Goal: Information Seeking & Learning: Check status

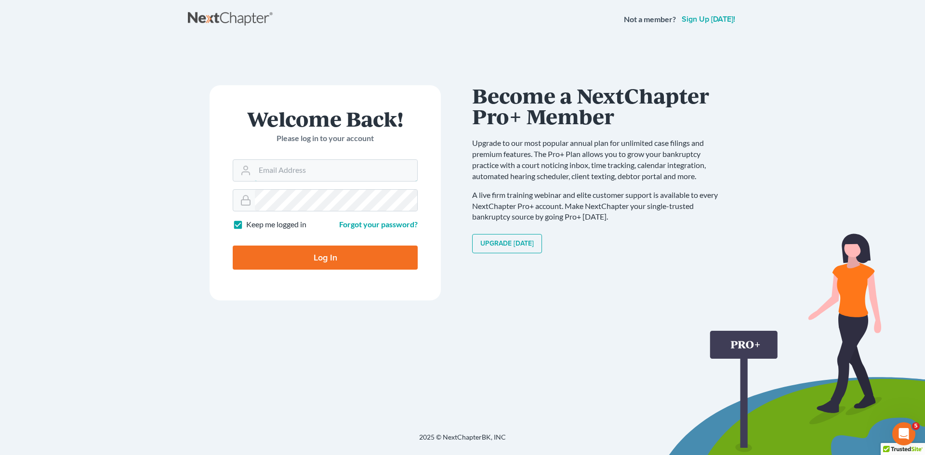
type input "[EMAIL_ADDRESS][DOMAIN_NAME]"
click at [304, 250] on input "Log In" at bounding box center [325, 258] width 185 height 24
type input "Thinking..."
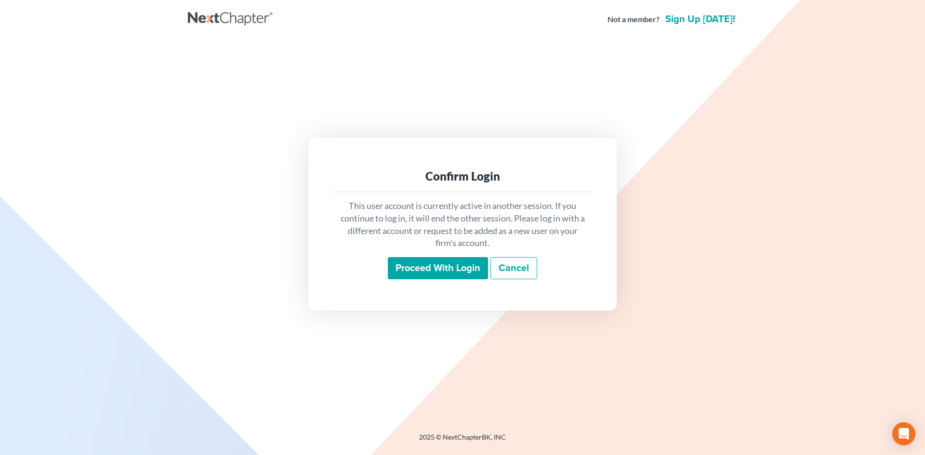
click at [467, 272] on input "Proceed with login" at bounding box center [438, 268] width 100 height 22
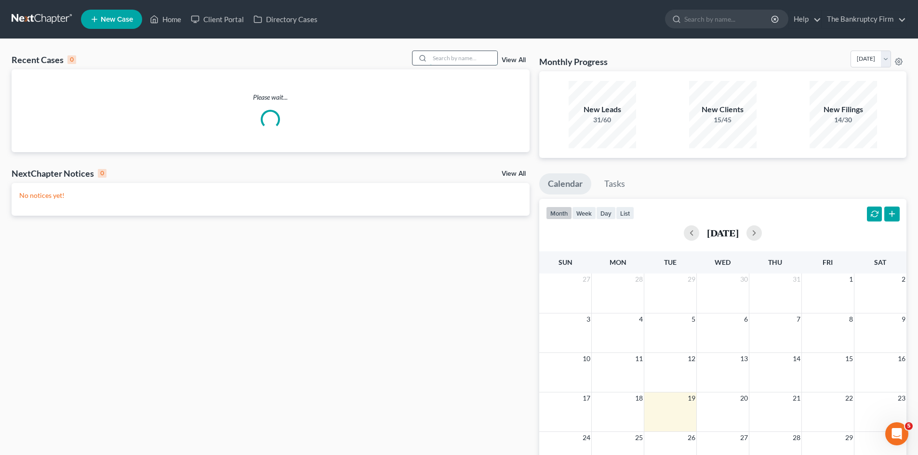
click at [439, 57] on input "search" at bounding box center [463, 58] width 67 height 14
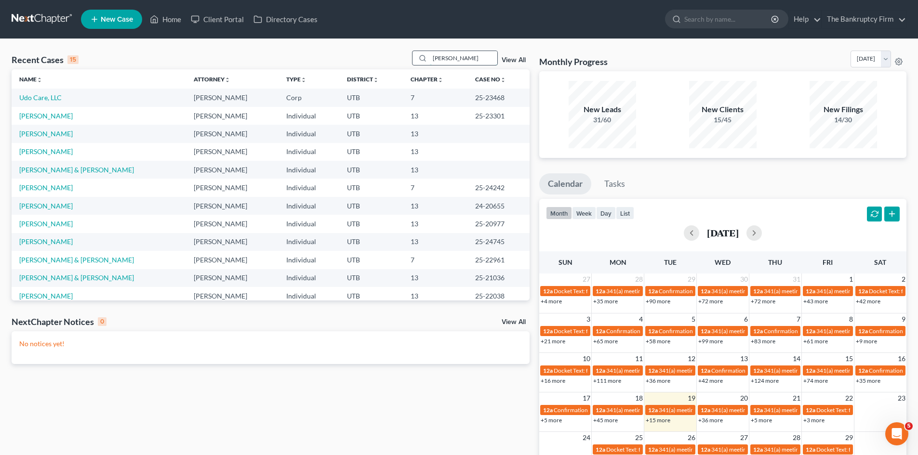
type input "[PERSON_NAME]"
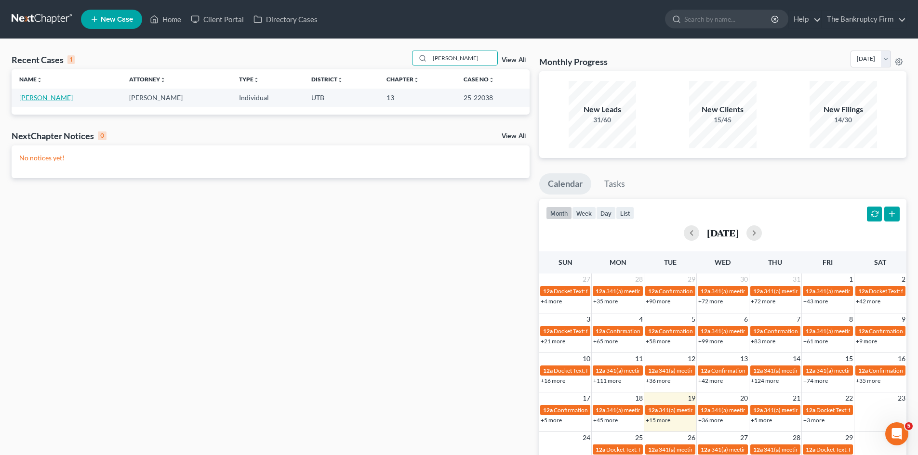
click at [40, 98] on link "[PERSON_NAME]" at bounding box center [45, 97] width 53 height 8
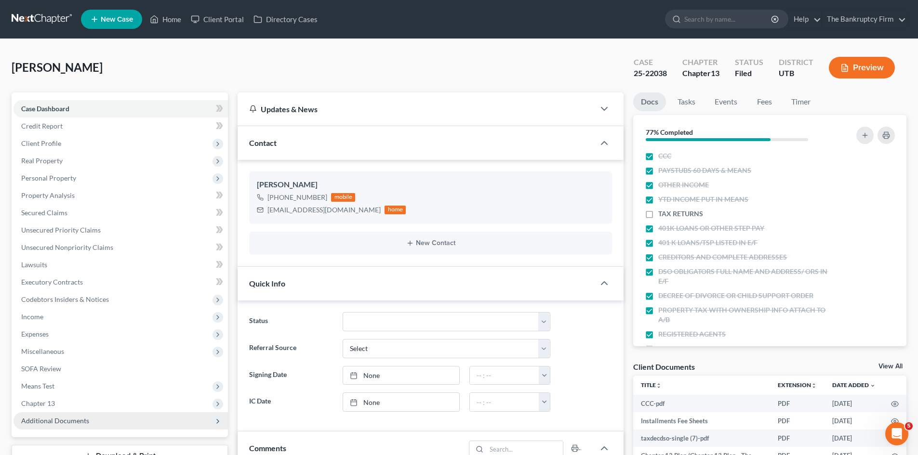
click at [84, 424] on span "Additional Documents" at bounding box center [55, 421] width 68 height 8
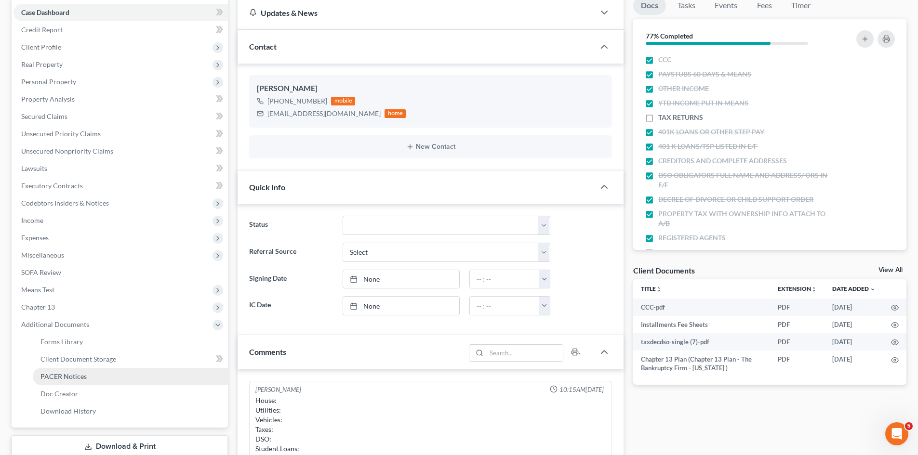
click at [74, 372] on span "PACER Notices" at bounding box center [63, 376] width 46 height 8
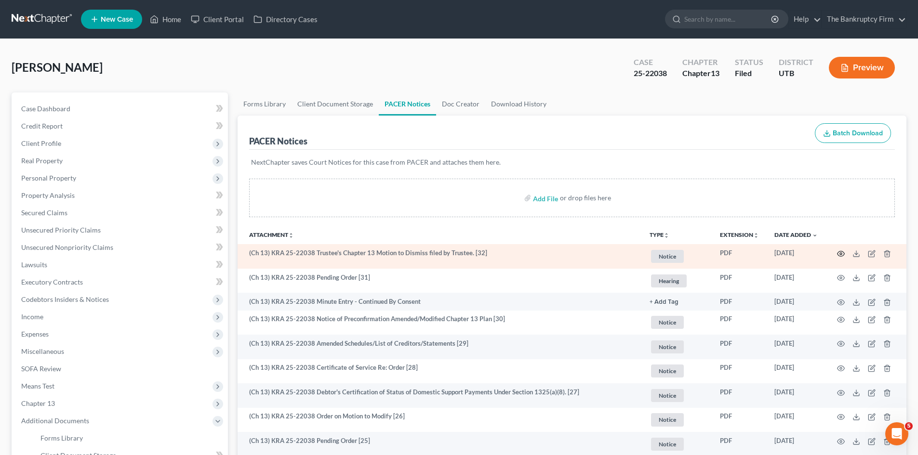
click at [841, 252] on icon "button" at bounding box center [841, 254] width 8 height 8
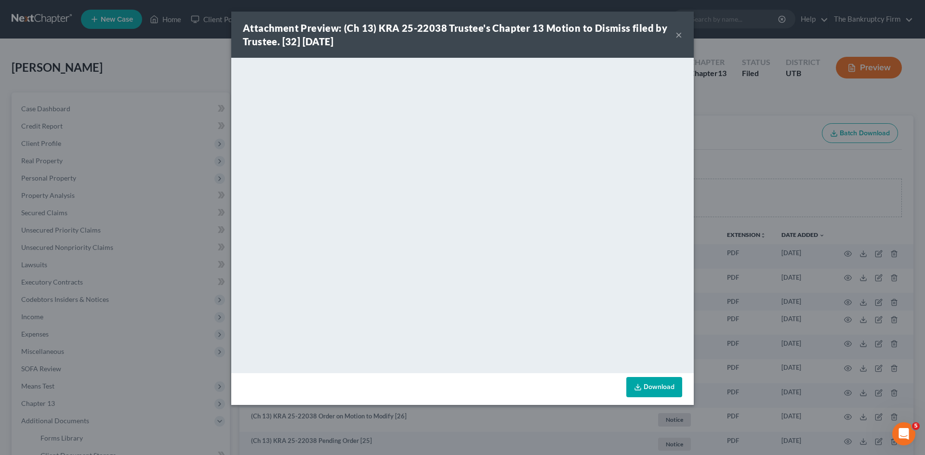
click at [682, 34] on div "Attachment Preview: (Ch 13) KRA 25-22038 Trustee's Chapter 13 Motion to Dismiss…" at bounding box center [462, 35] width 463 height 46
click at [677, 34] on button "×" at bounding box center [679, 35] width 7 height 12
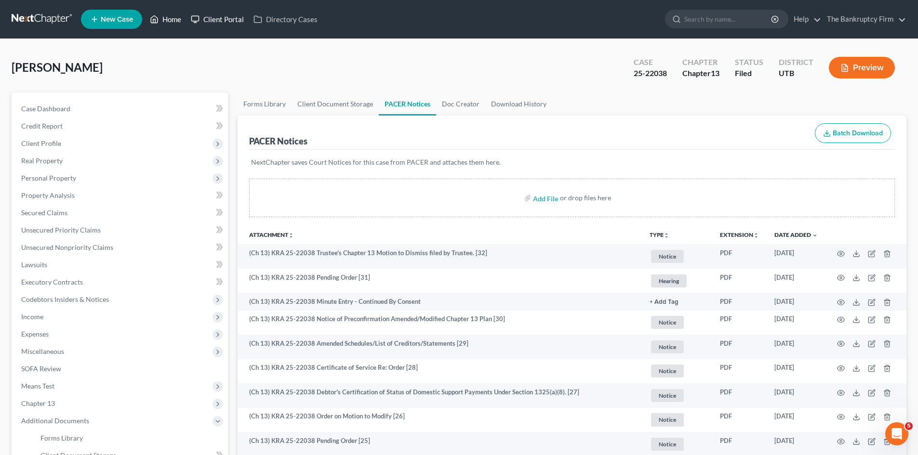
drag, startPoint x: 169, startPoint y: 17, endPoint x: 224, endPoint y: 17, distance: 54.9
click at [169, 17] on link "Home" at bounding box center [165, 19] width 41 height 17
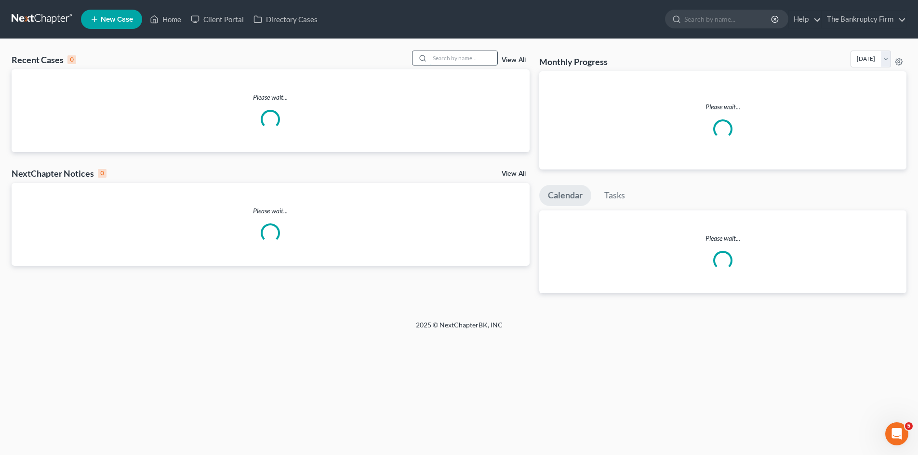
click at [436, 57] on input "search" at bounding box center [463, 58] width 67 height 14
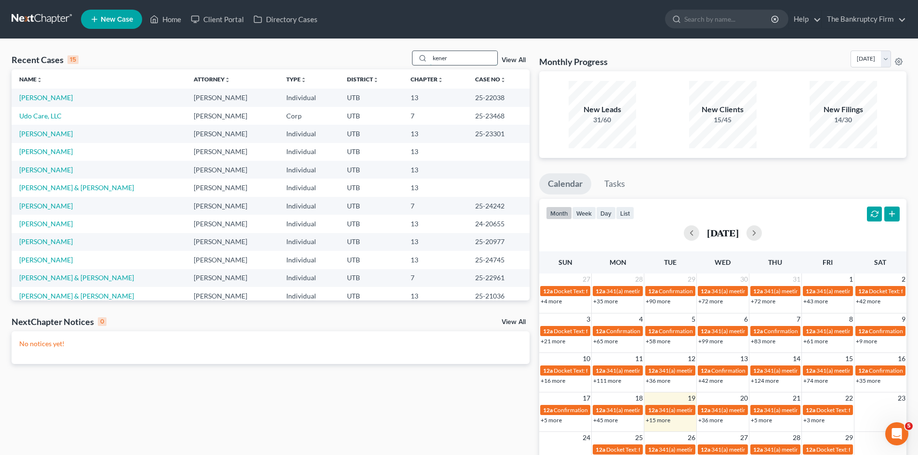
type input "kener"
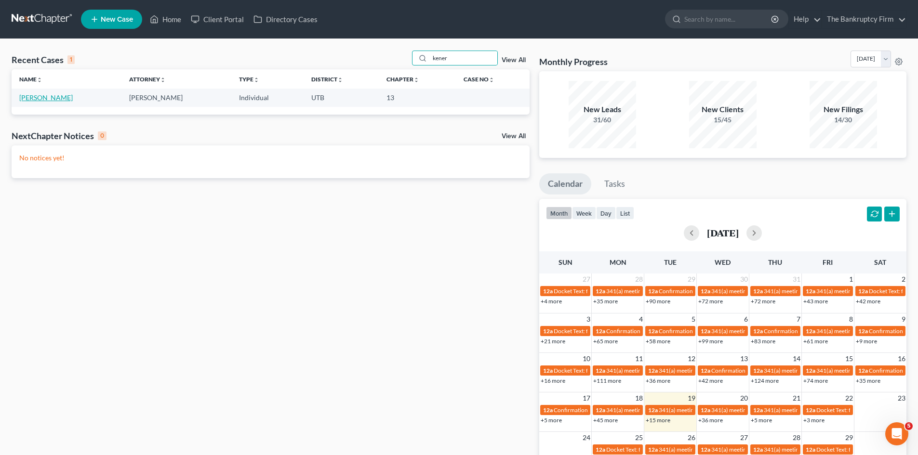
click at [28, 98] on link "[PERSON_NAME]" at bounding box center [45, 97] width 53 height 8
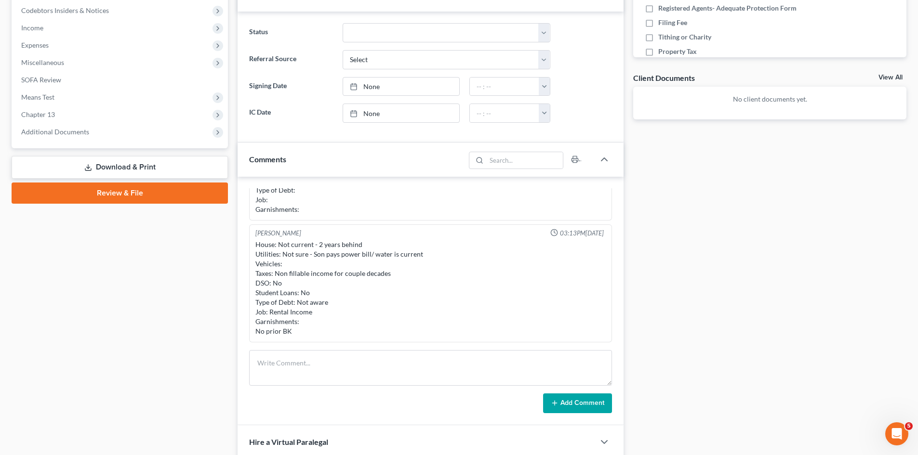
scroll to position [337, 0]
